Goal: Transaction & Acquisition: Book appointment/travel/reservation

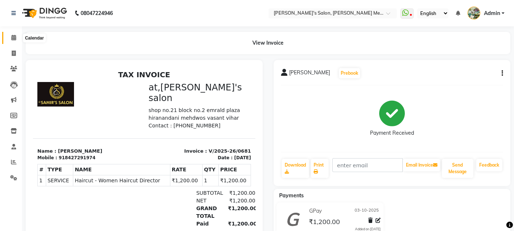
click at [15, 38] on icon at bounding box center [13, 37] width 5 height 5
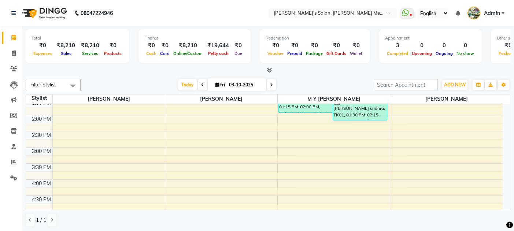
scroll to position [260, 0]
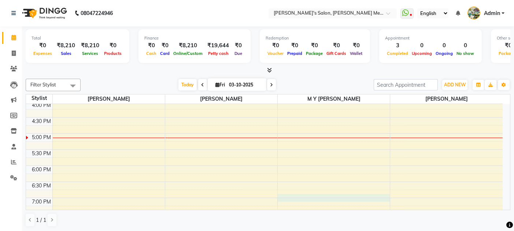
click at [314, 193] on div "8:00 AM 8:30 AM 9:00 AM 9:30 AM 10:00 AM 10:30 AM 11:00 AM 11:30 AM 12:00 PM 12…" at bounding box center [264, 85] width 477 height 483
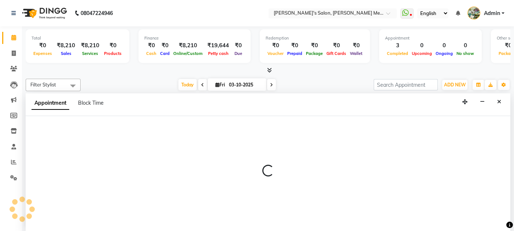
scroll to position [0, 0]
select select "7819"
select select "1140"
select select "tentative"
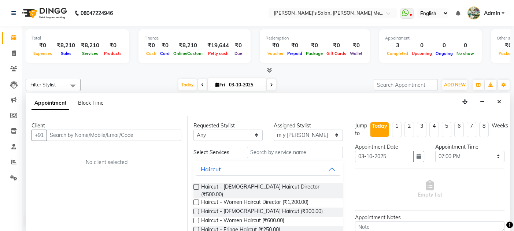
click at [195, 186] on label at bounding box center [195, 186] width 5 height 5
click at [195, 186] on input "checkbox" at bounding box center [195, 187] width 5 height 5
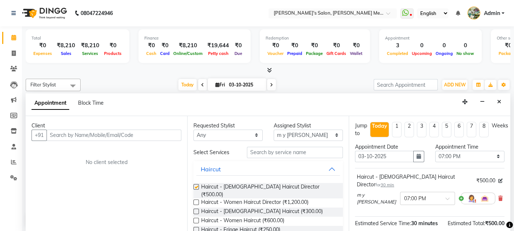
checkbox input "false"
click at [56, 132] on input "text" at bounding box center [114, 135] width 135 height 11
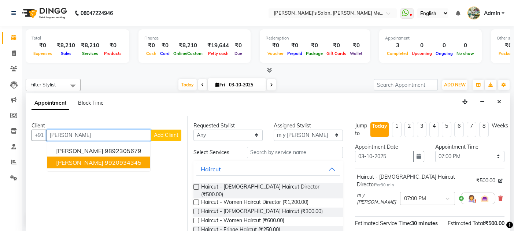
click at [89, 162] on span "[PERSON_NAME]" at bounding box center [79, 162] width 47 height 7
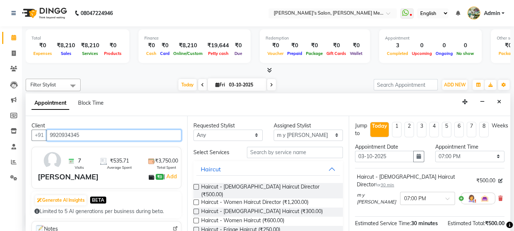
scroll to position [84, 0]
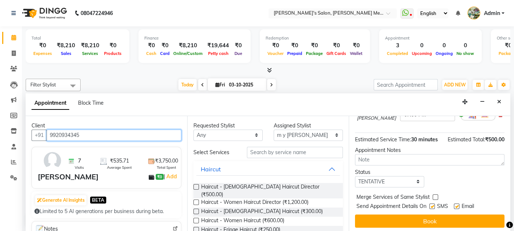
type input "9920934345"
click at [456, 204] on label at bounding box center [456, 206] width 5 height 5
click at [456, 205] on input "checkbox" at bounding box center [456, 207] width 5 height 5
checkbox input "false"
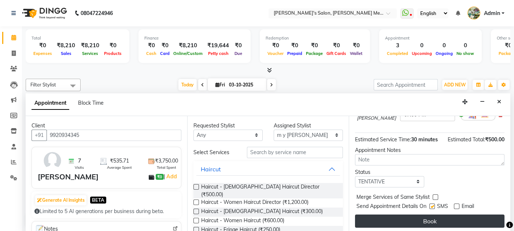
click at [428, 216] on button "Book" at bounding box center [429, 221] width 149 height 13
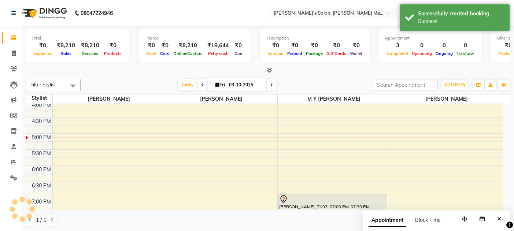
scroll to position [0, 0]
